Goal: Navigation & Orientation: Find specific page/section

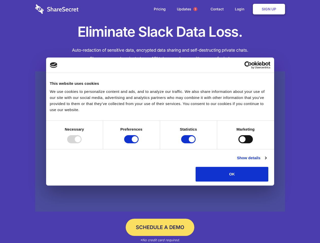
click at [82, 143] on div at bounding box center [74, 139] width 14 height 8
click at [139, 143] on input "Preferences" at bounding box center [131, 139] width 14 height 8
checkbox input "false"
click at [189, 143] on input "Statistics" at bounding box center [188, 139] width 14 height 8
checkbox input "false"
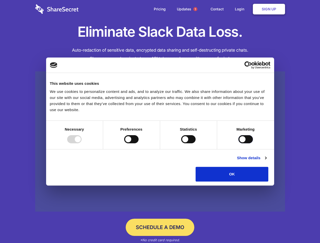
click at [239, 143] on input "Marketing" at bounding box center [246, 139] width 14 height 8
checkbox input "true"
click at [266, 161] on link "Show details" at bounding box center [251, 158] width 29 height 6
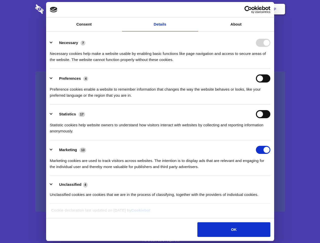
click at [270, 69] on li "Necessary 7 Necessary cookies help make a website usable by enabling basic func…" at bounding box center [160, 51] width 221 height 36
click at [195, 9] on span "1" at bounding box center [195, 9] width 4 height 4
